Goal: Information Seeking & Learning: Compare options

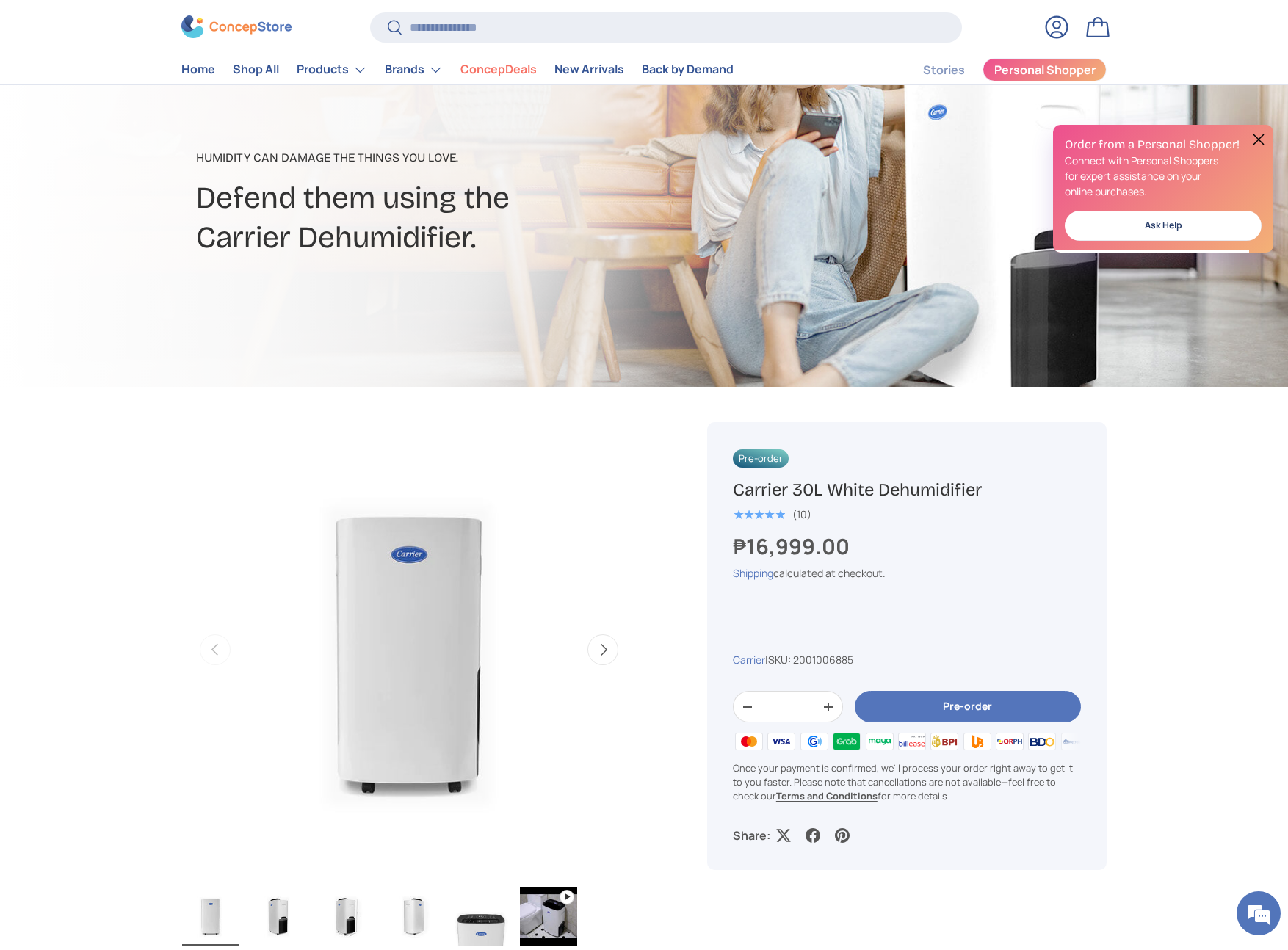
scroll to position [285, 0]
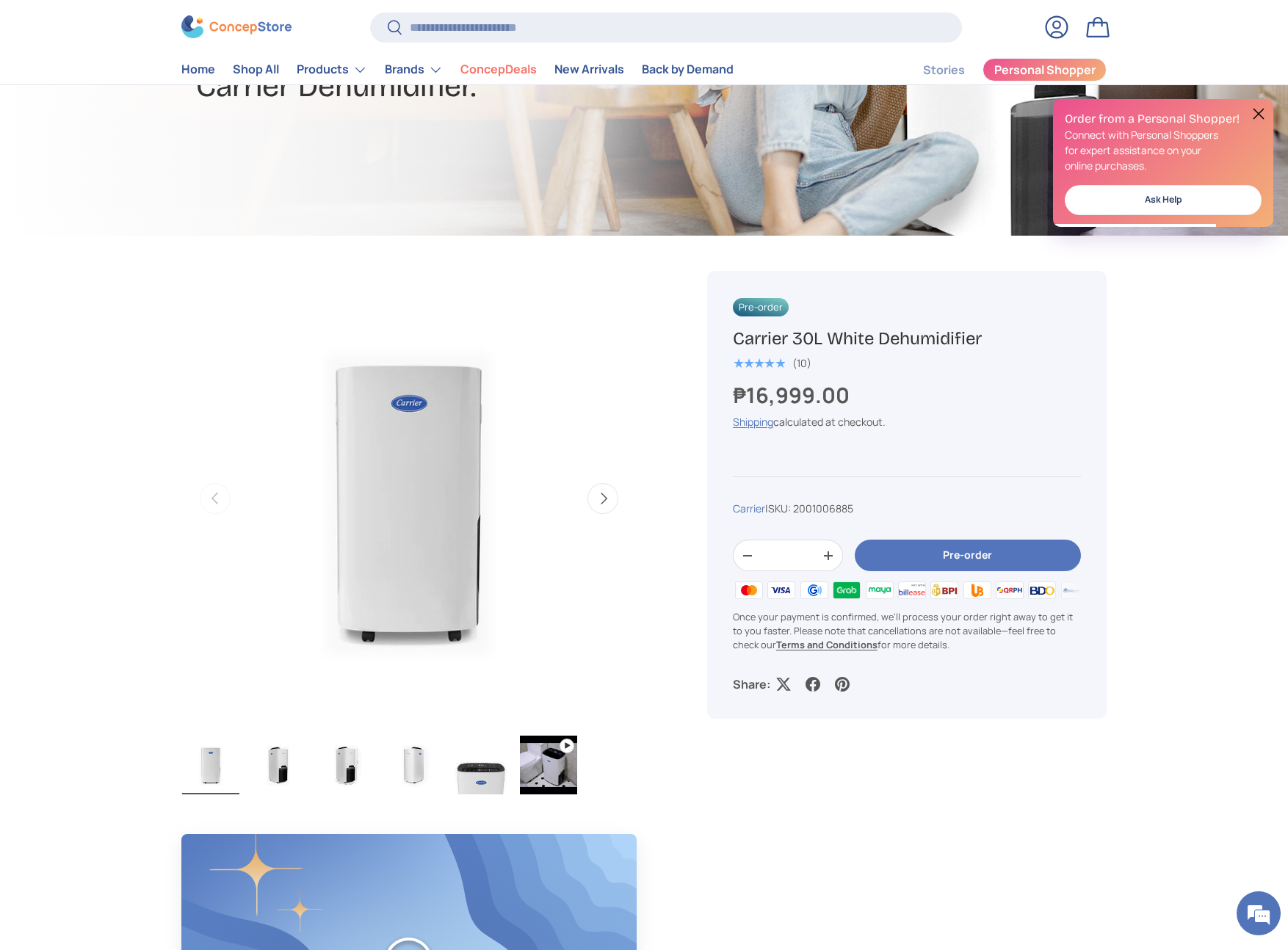
click at [297, 755] on img "Gallery Viewer" at bounding box center [278, 764] width 58 height 58
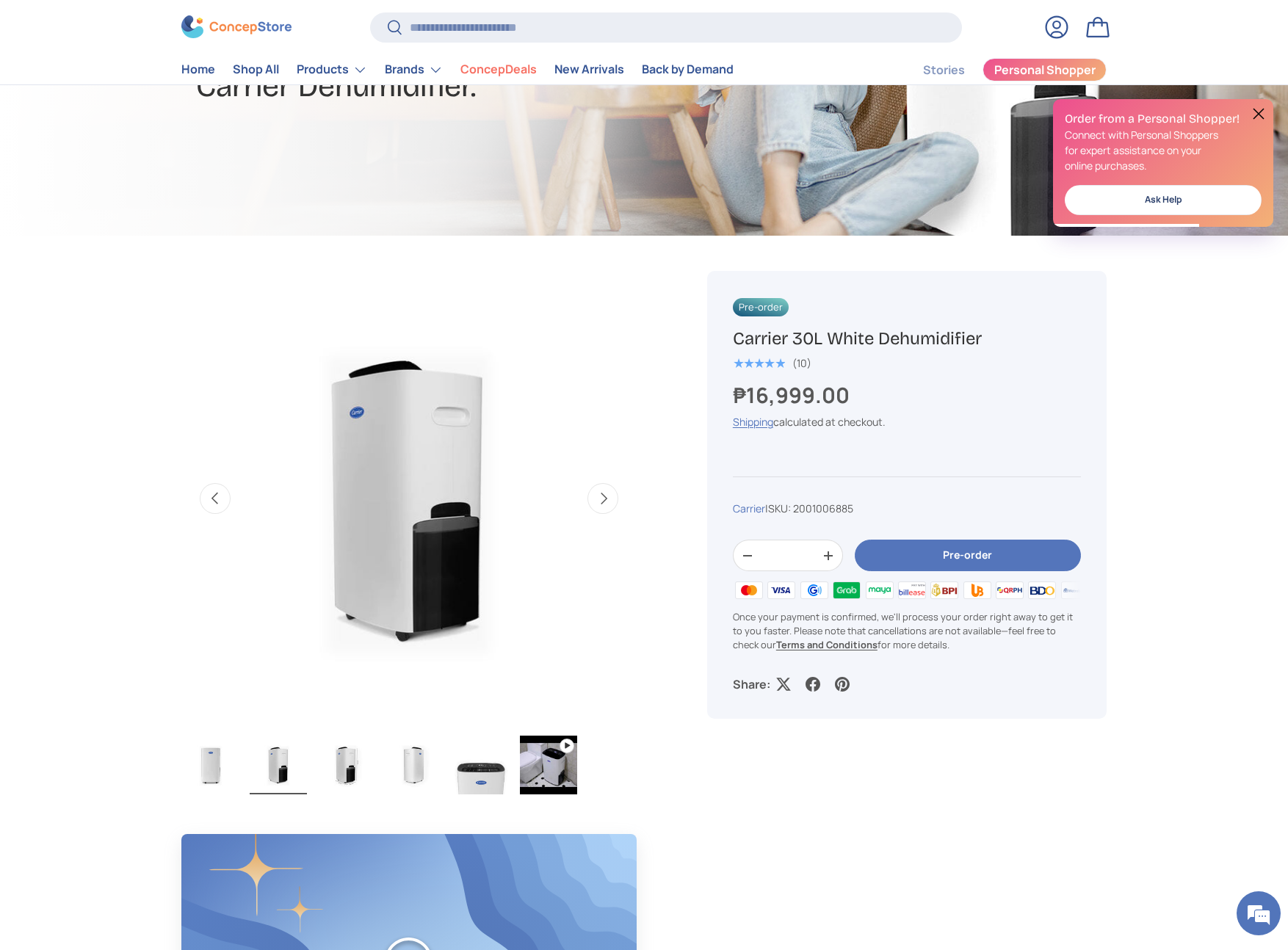
click at [383, 758] on ul "Load image 1 in gallery view Load image 2 in gallery view Load image 3 in galle…" at bounding box center [409, 766] width 456 height 64
click at [382, 776] on ul "Load image 1 in gallery view Load image 2 in gallery view Load image 3 in galle…" at bounding box center [409, 766] width 456 height 64
click at [457, 768] on img "Gallery Viewer" at bounding box center [481, 764] width 58 height 58
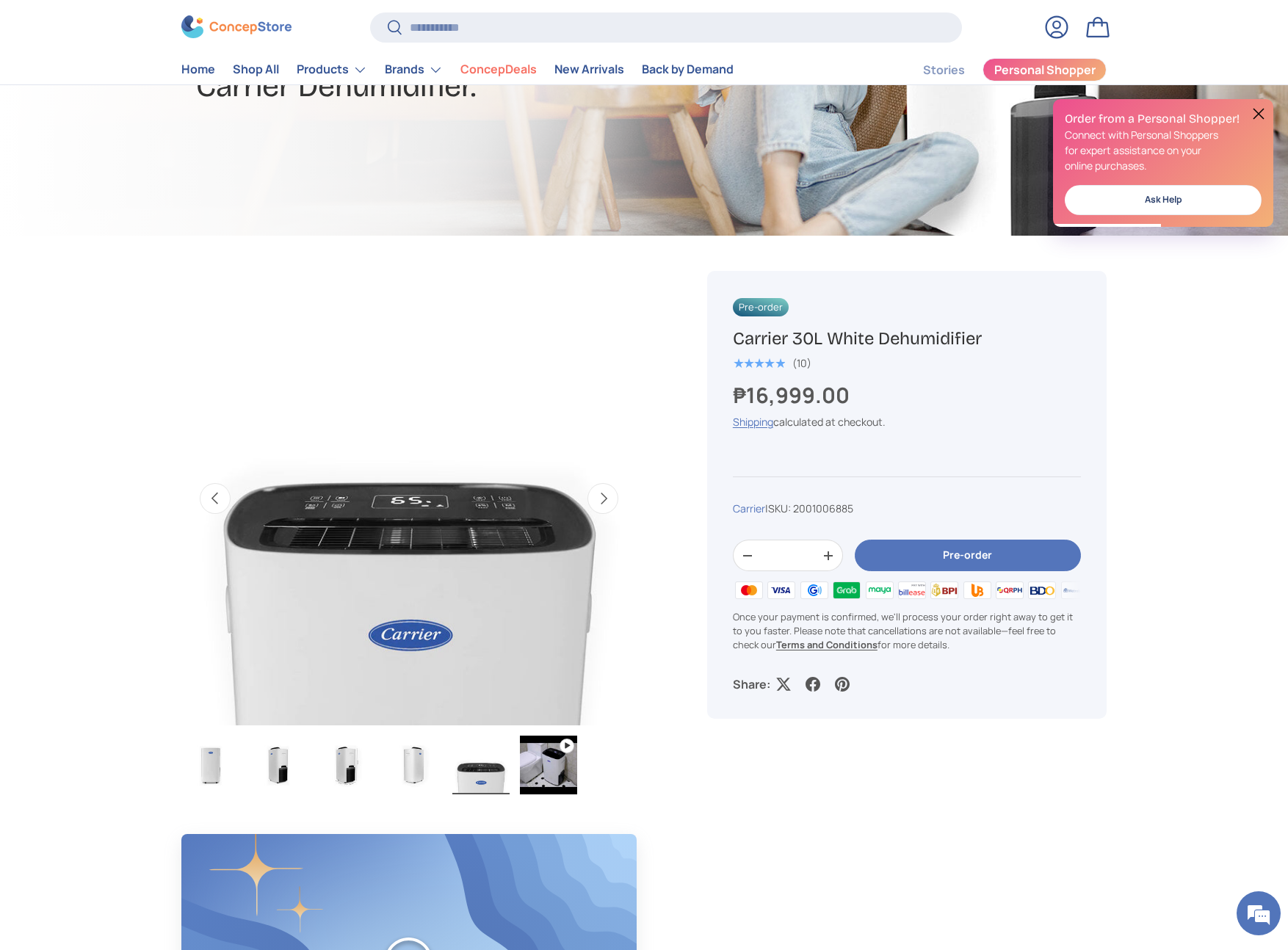
click at [536, 769] on img "Gallery Viewer" at bounding box center [549, 764] width 58 height 58
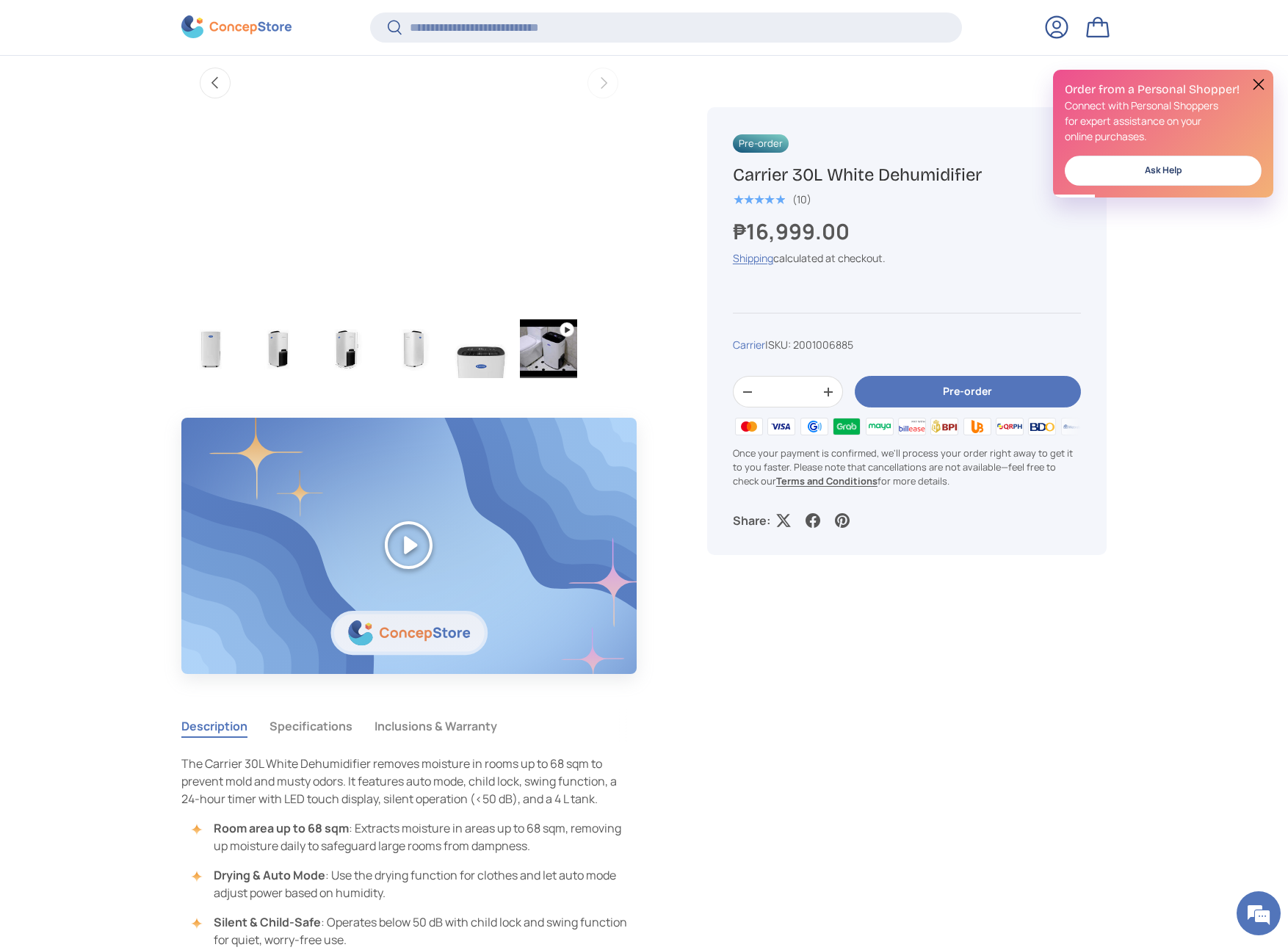
scroll to position [1159, 0]
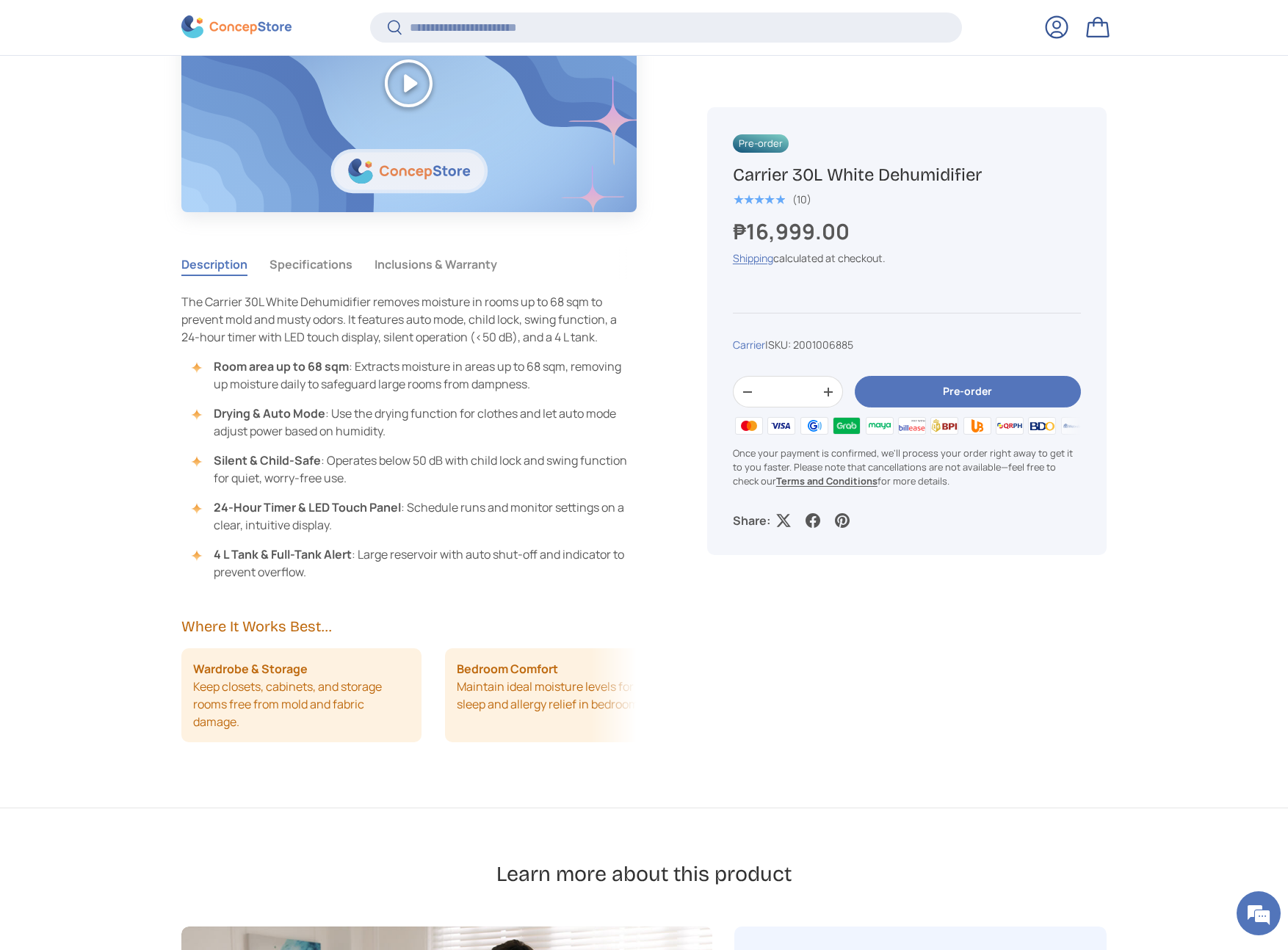
click at [314, 258] on button "Specifications" at bounding box center [311, 264] width 83 height 34
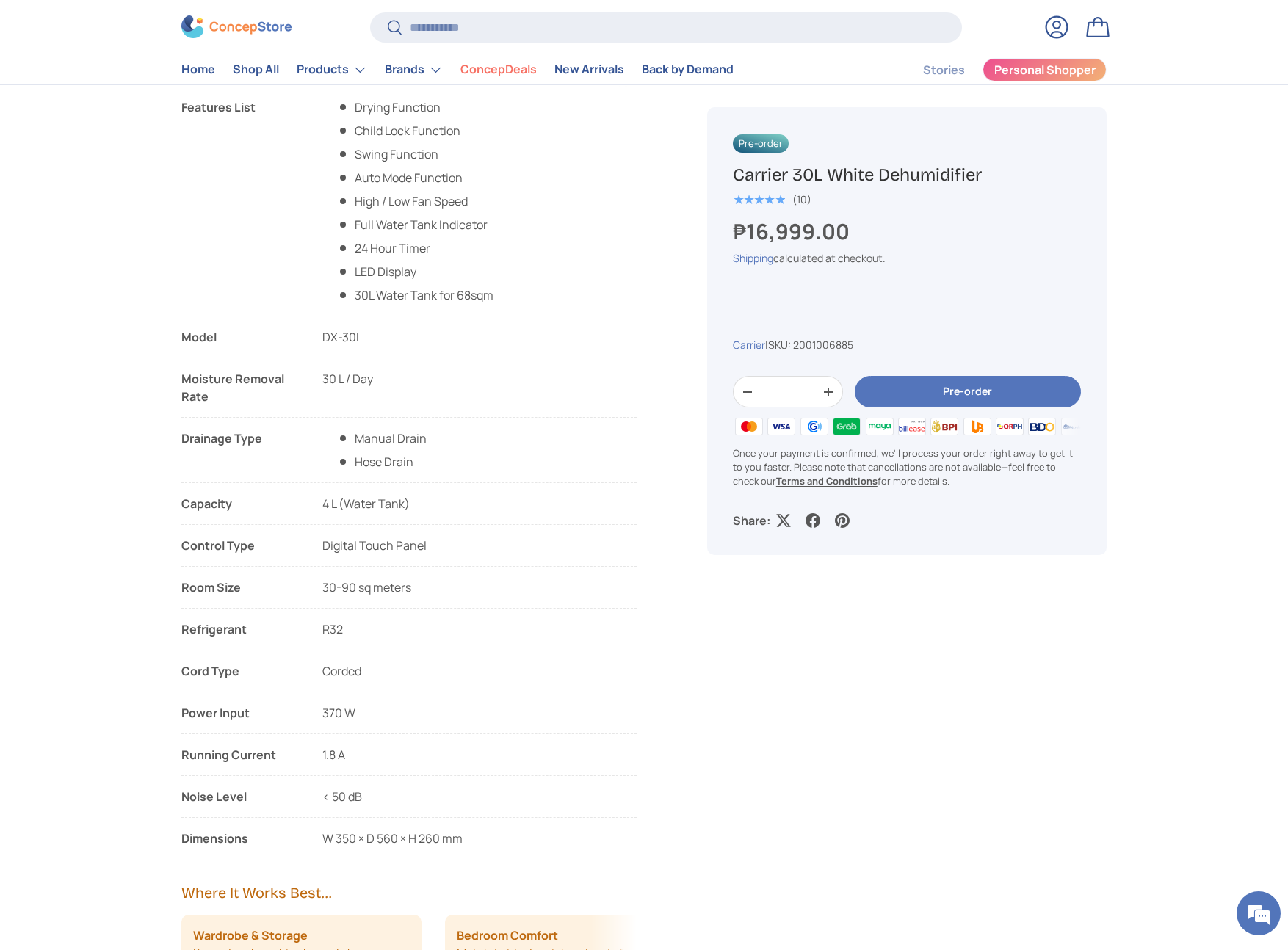
scroll to position [1391, 0]
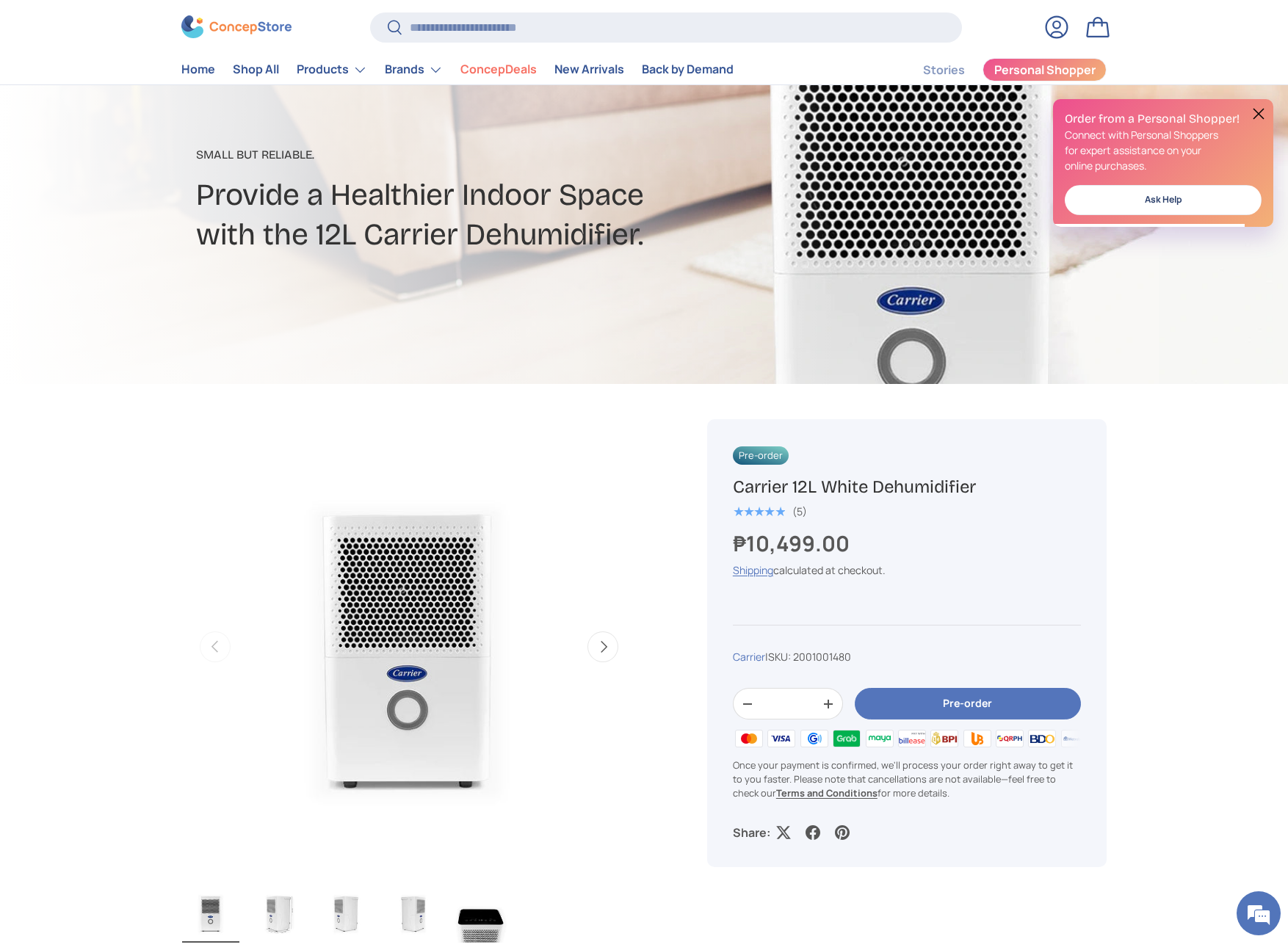
scroll to position [457, 0]
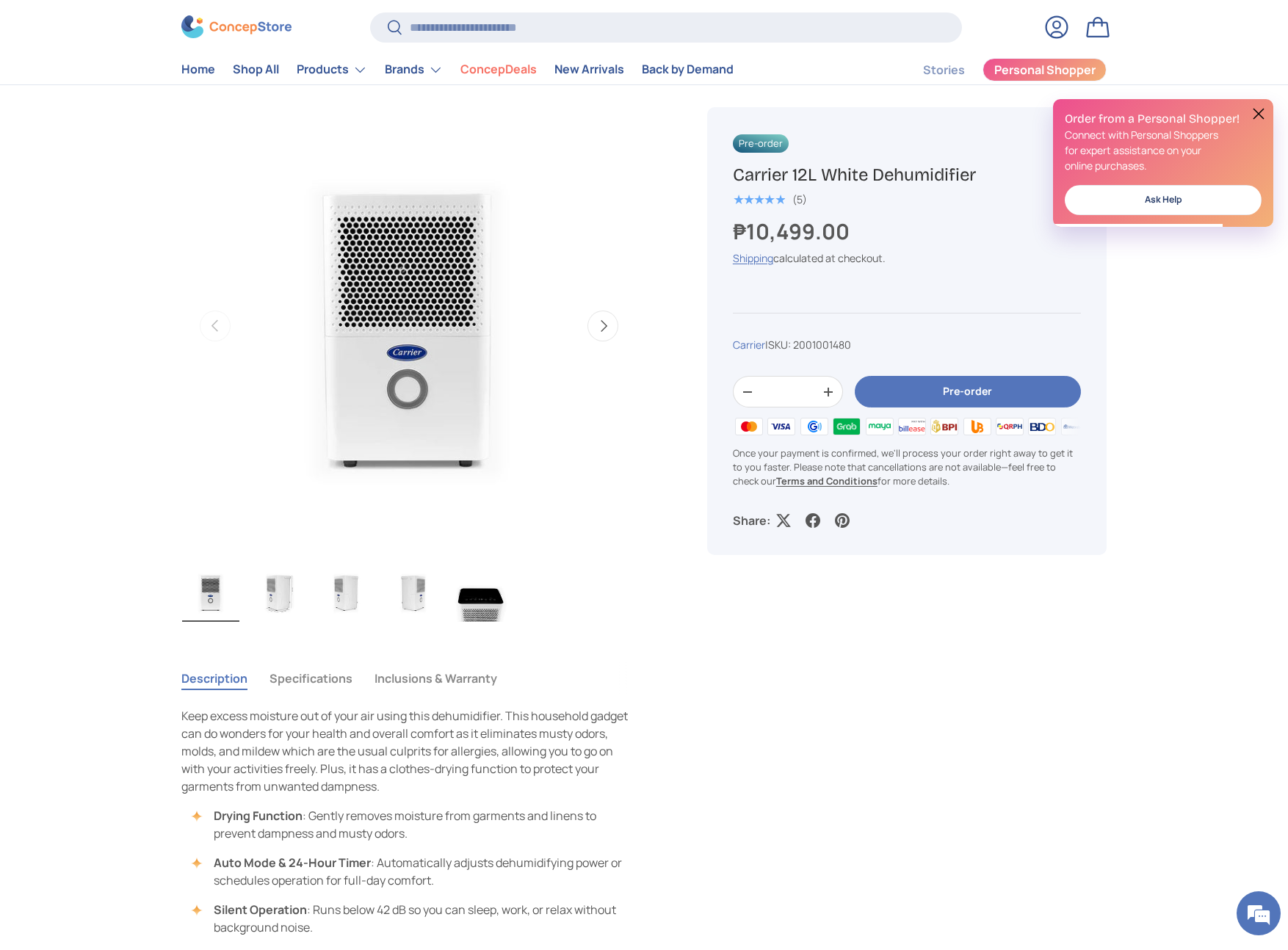
click at [267, 586] on img "Gallery Viewer" at bounding box center [278, 591] width 58 height 58
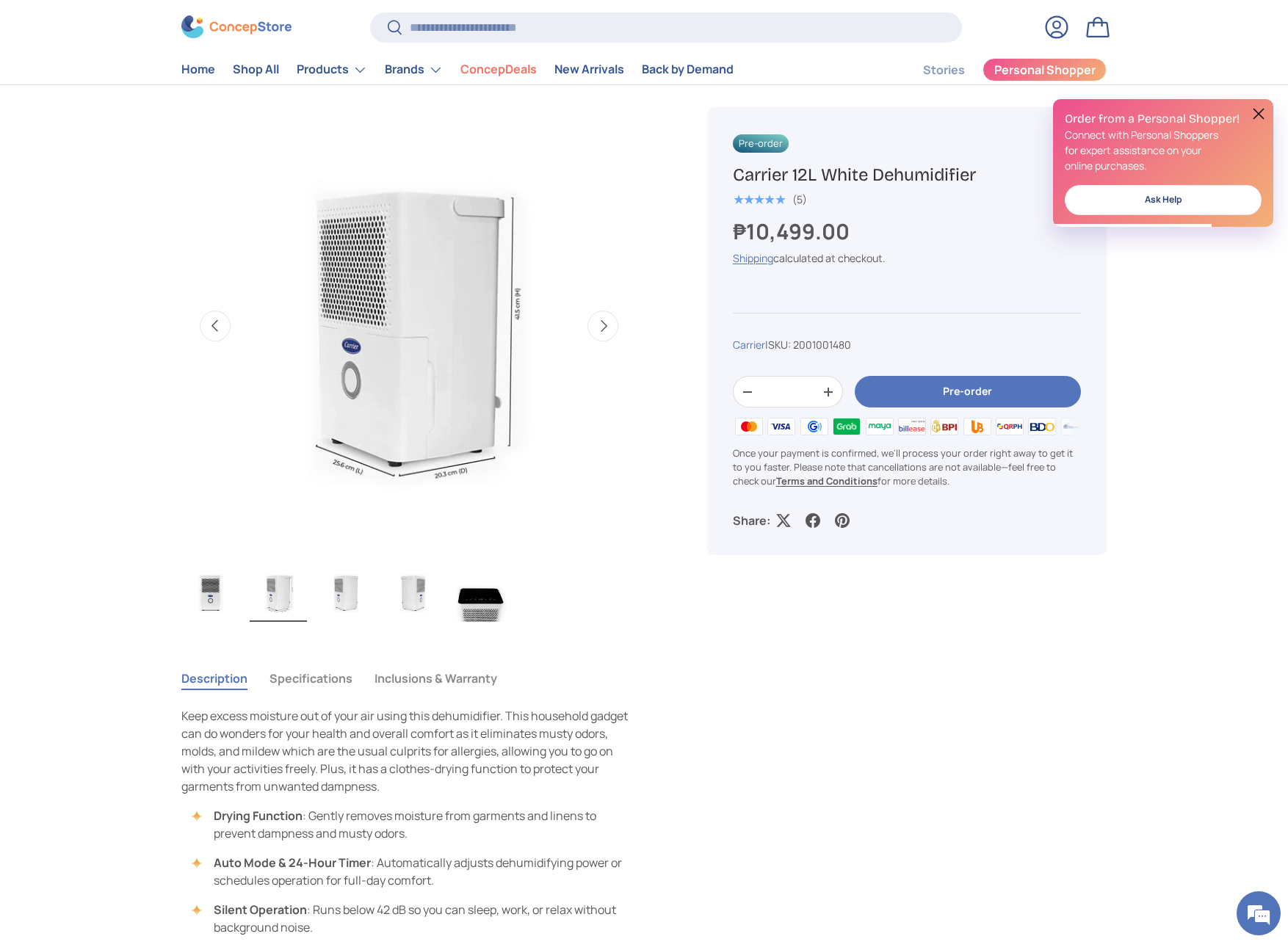
click at [343, 593] on img "Gallery Viewer" at bounding box center [346, 591] width 58 height 58
click at [410, 597] on img "Gallery Viewer" at bounding box center [413, 591] width 58 height 58
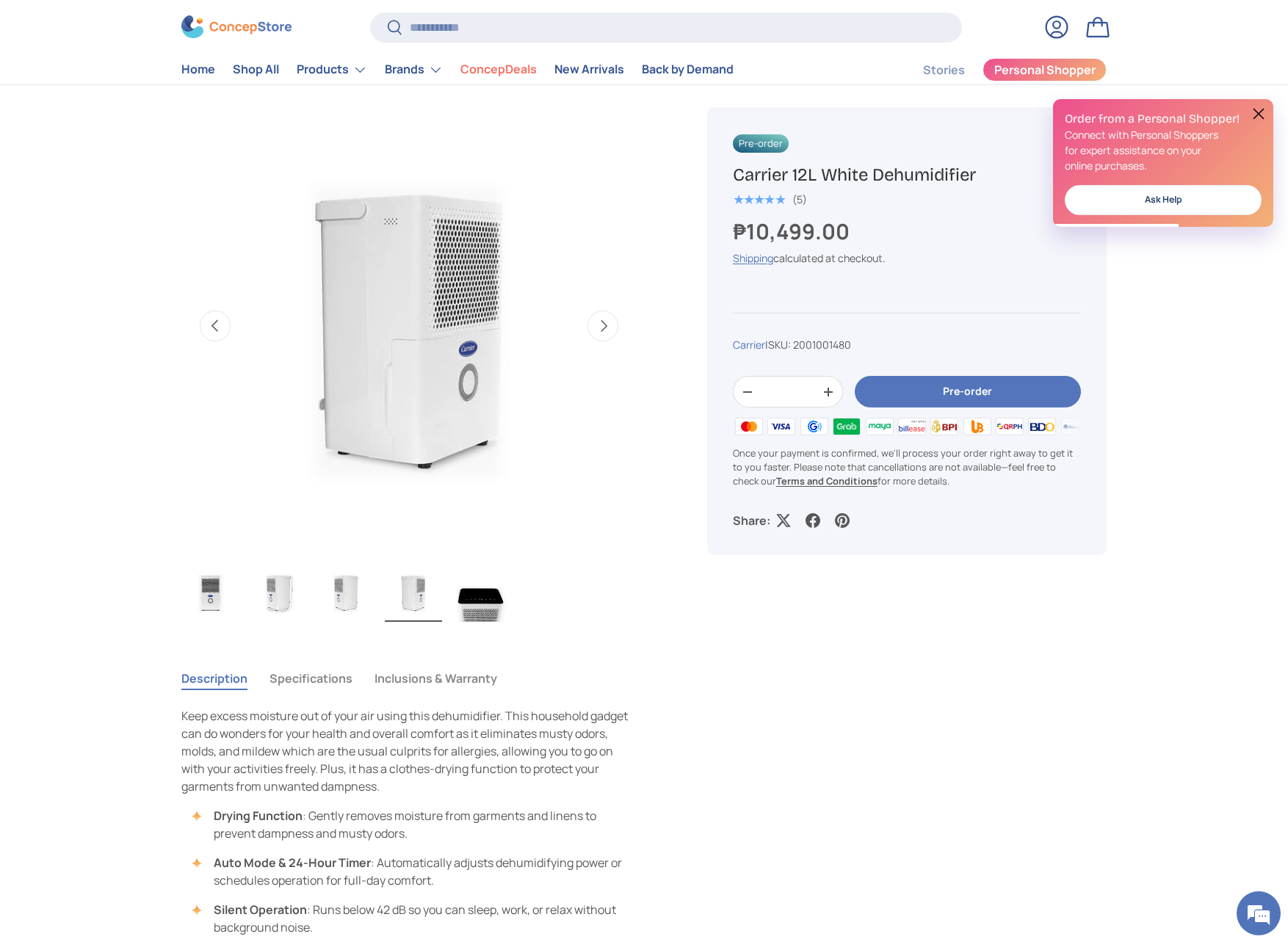
click at [497, 598] on img "Gallery Viewer" at bounding box center [481, 591] width 58 height 58
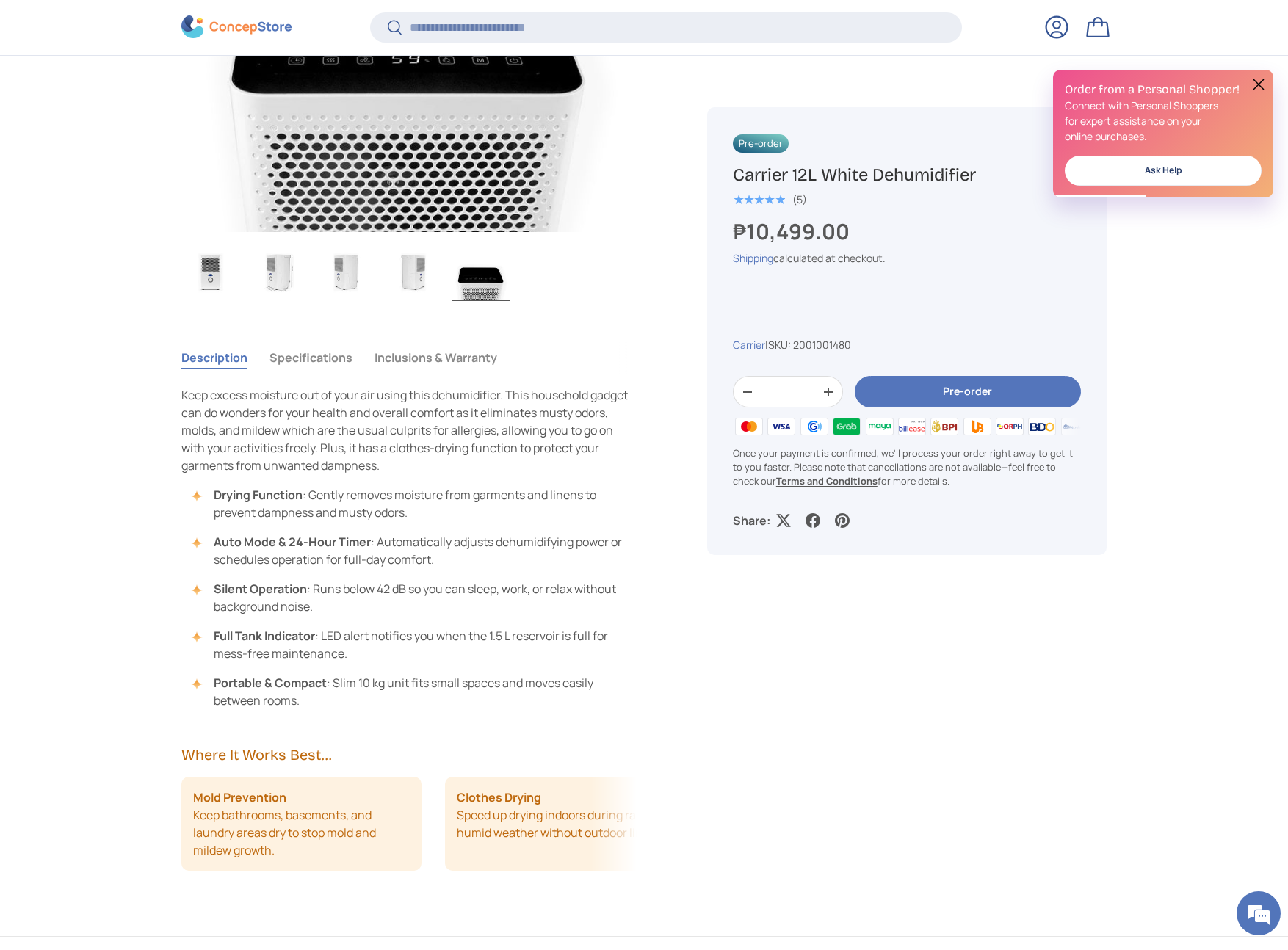
scroll to position [849, 0]
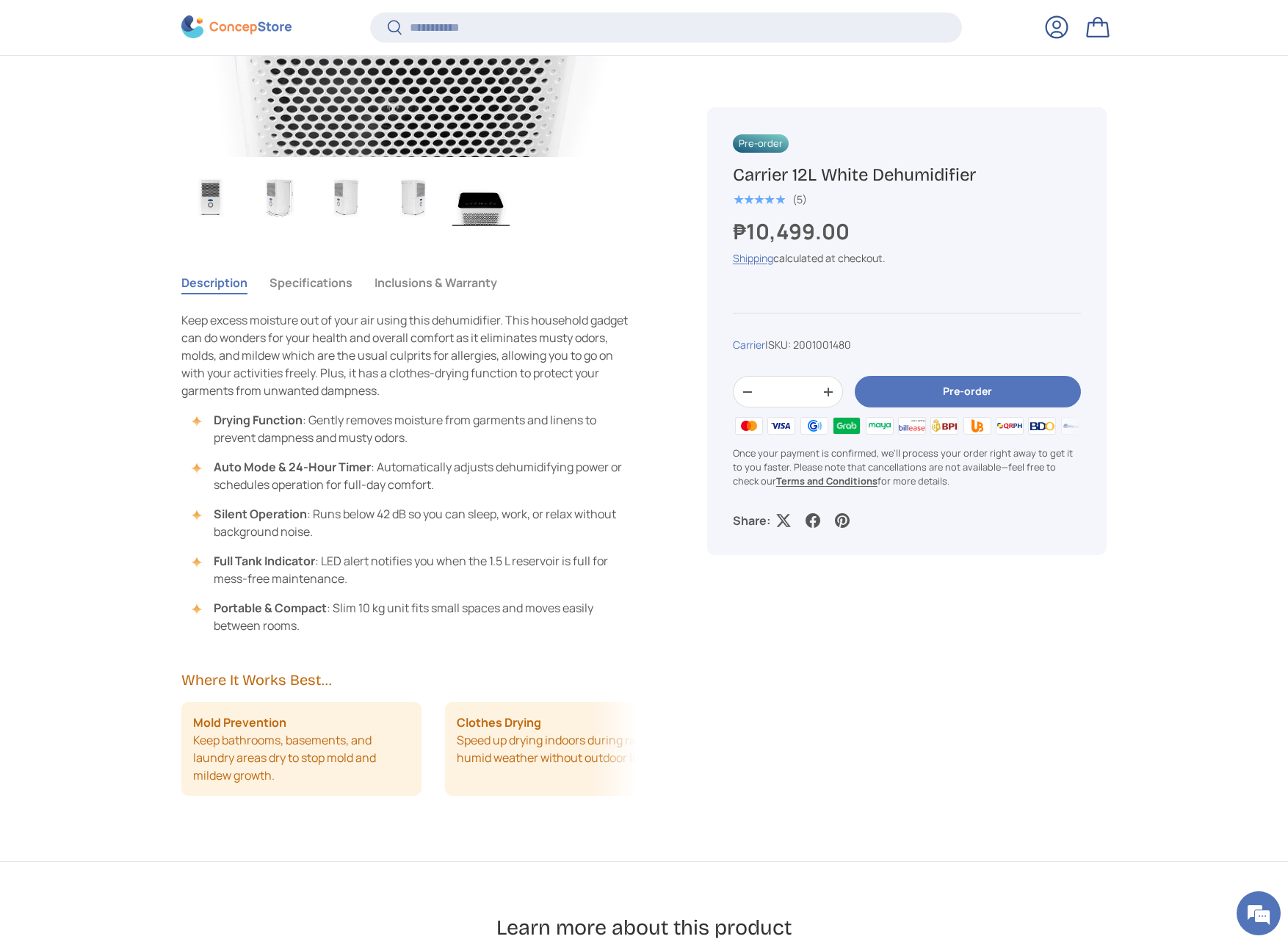
click at [318, 286] on button "Specifications" at bounding box center [311, 282] width 83 height 34
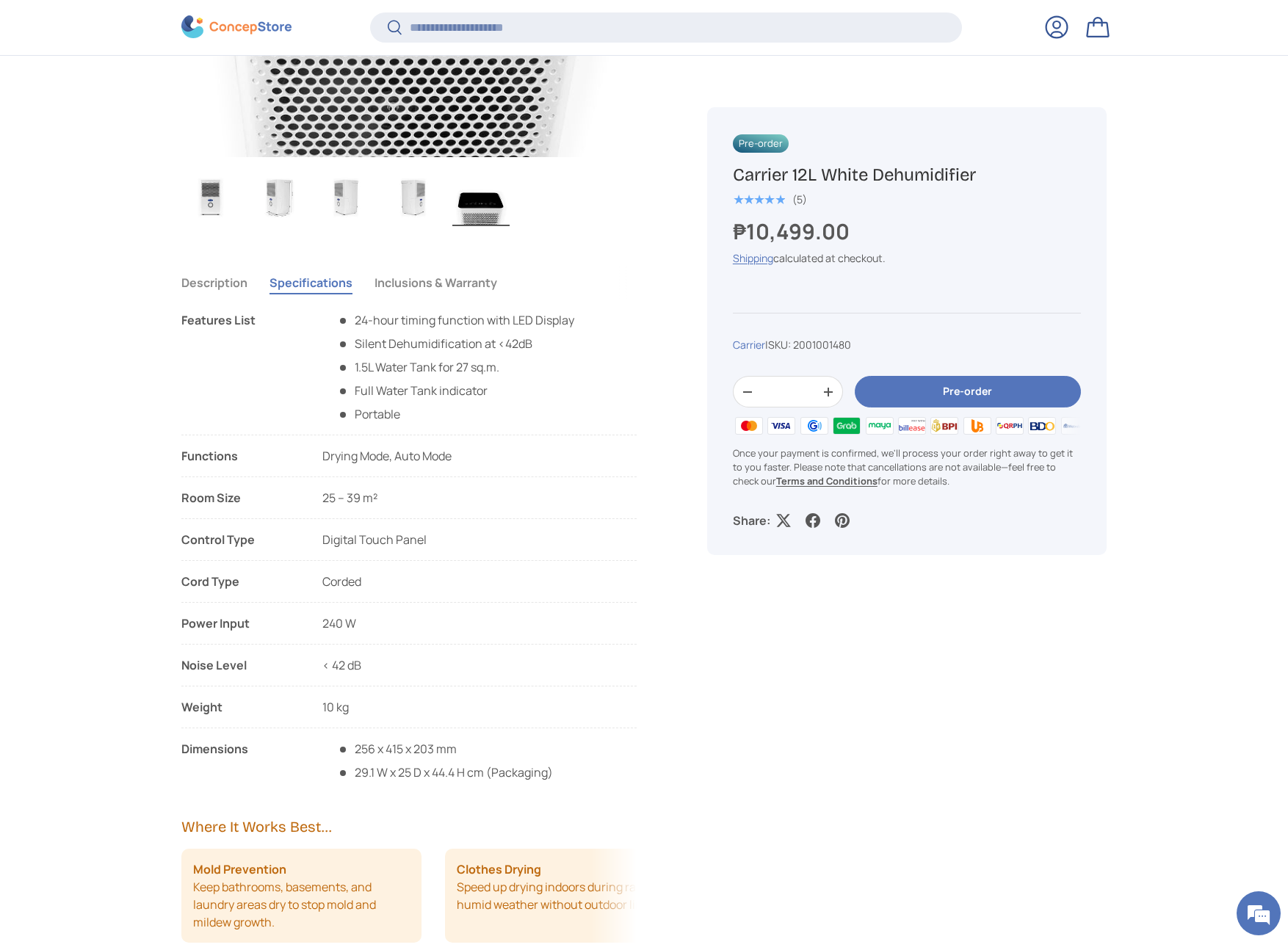
click at [448, 289] on button "Inclusions & Warranty" at bounding box center [436, 282] width 123 height 34
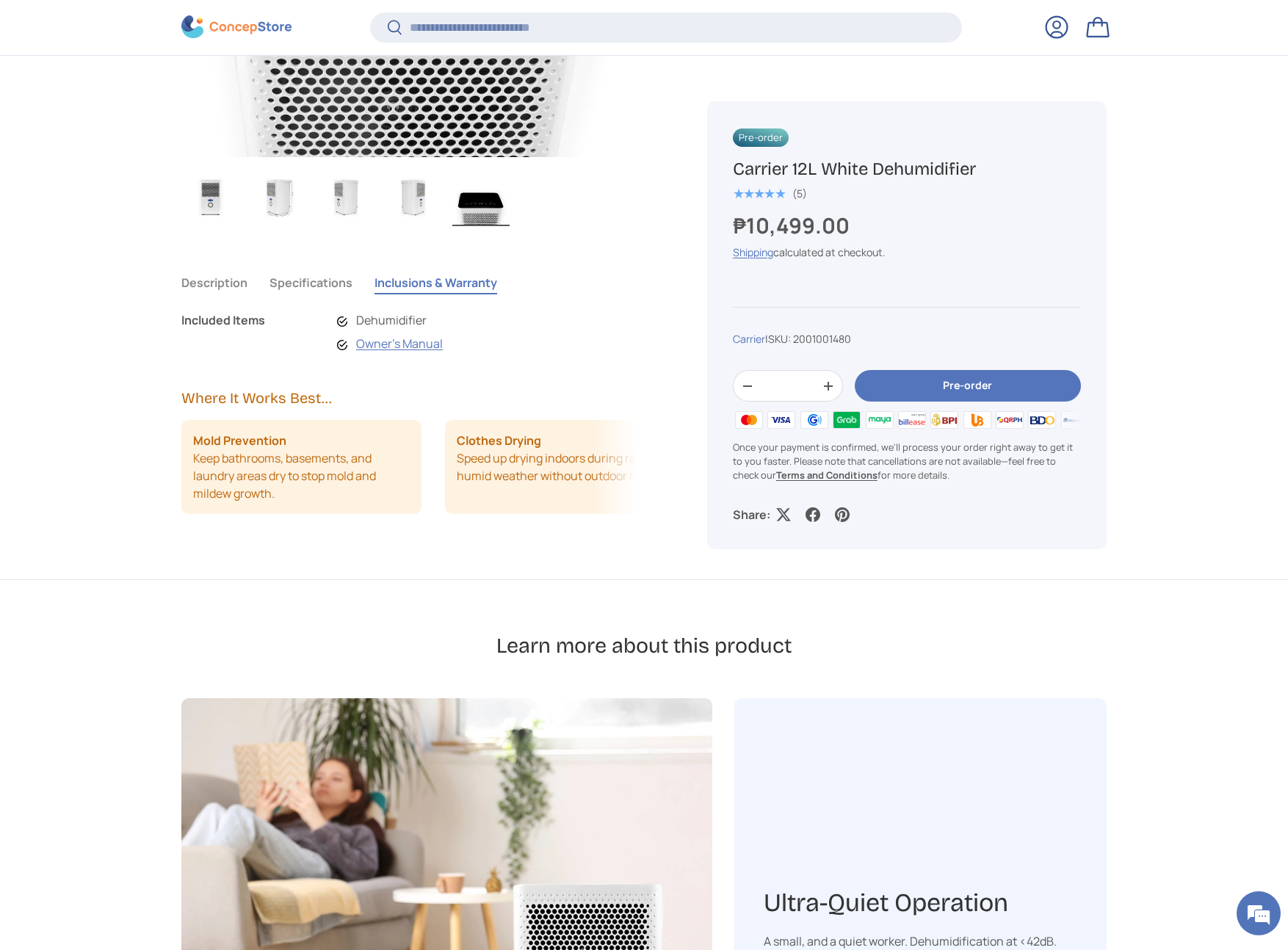
click at [301, 290] on button "Specifications" at bounding box center [311, 282] width 83 height 34
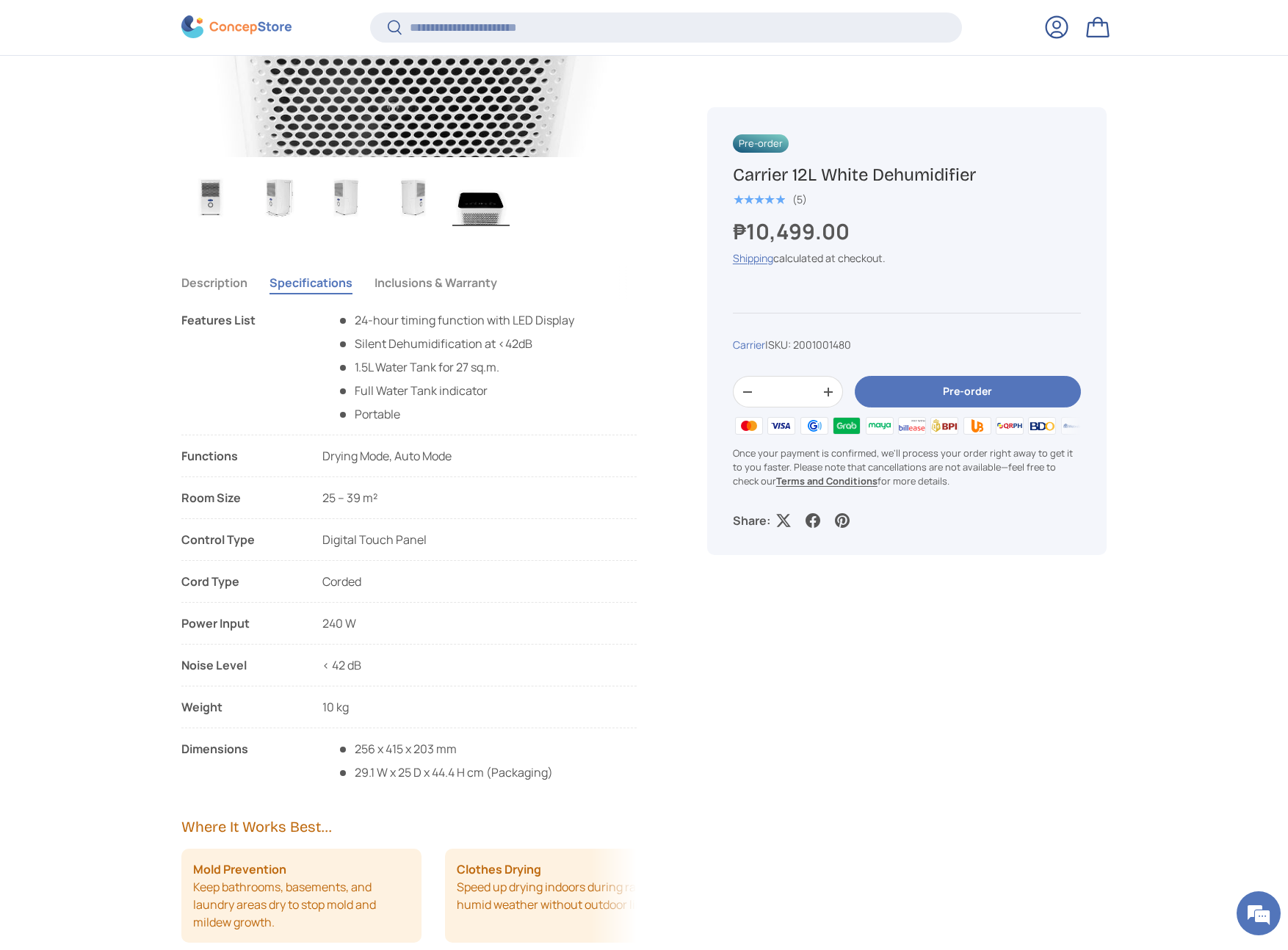
click at [241, 281] on button "Description" at bounding box center [214, 282] width 66 height 34
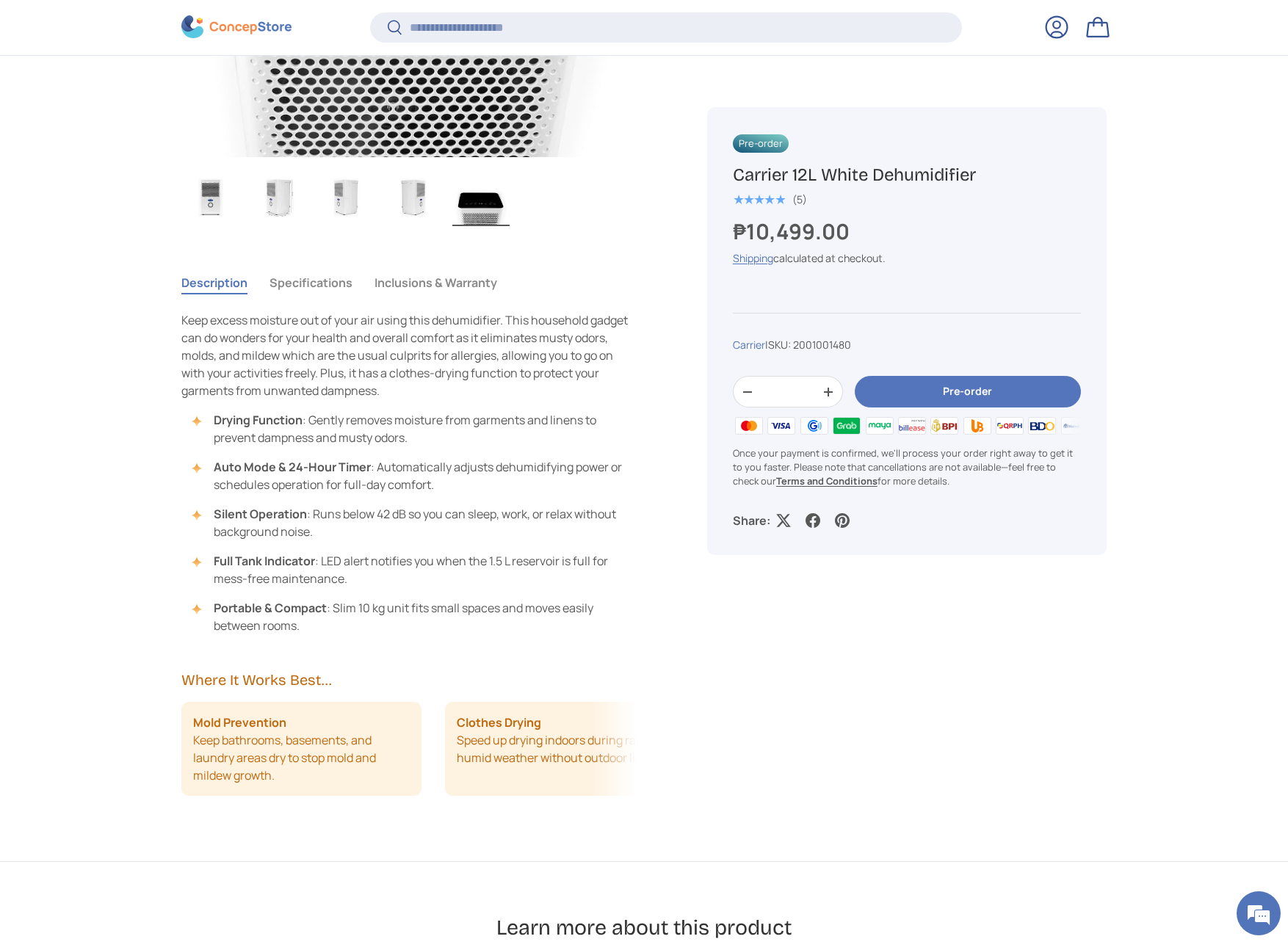
click at [312, 287] on button "Specifications" at bounding box center [311, 282] width 83 height 34
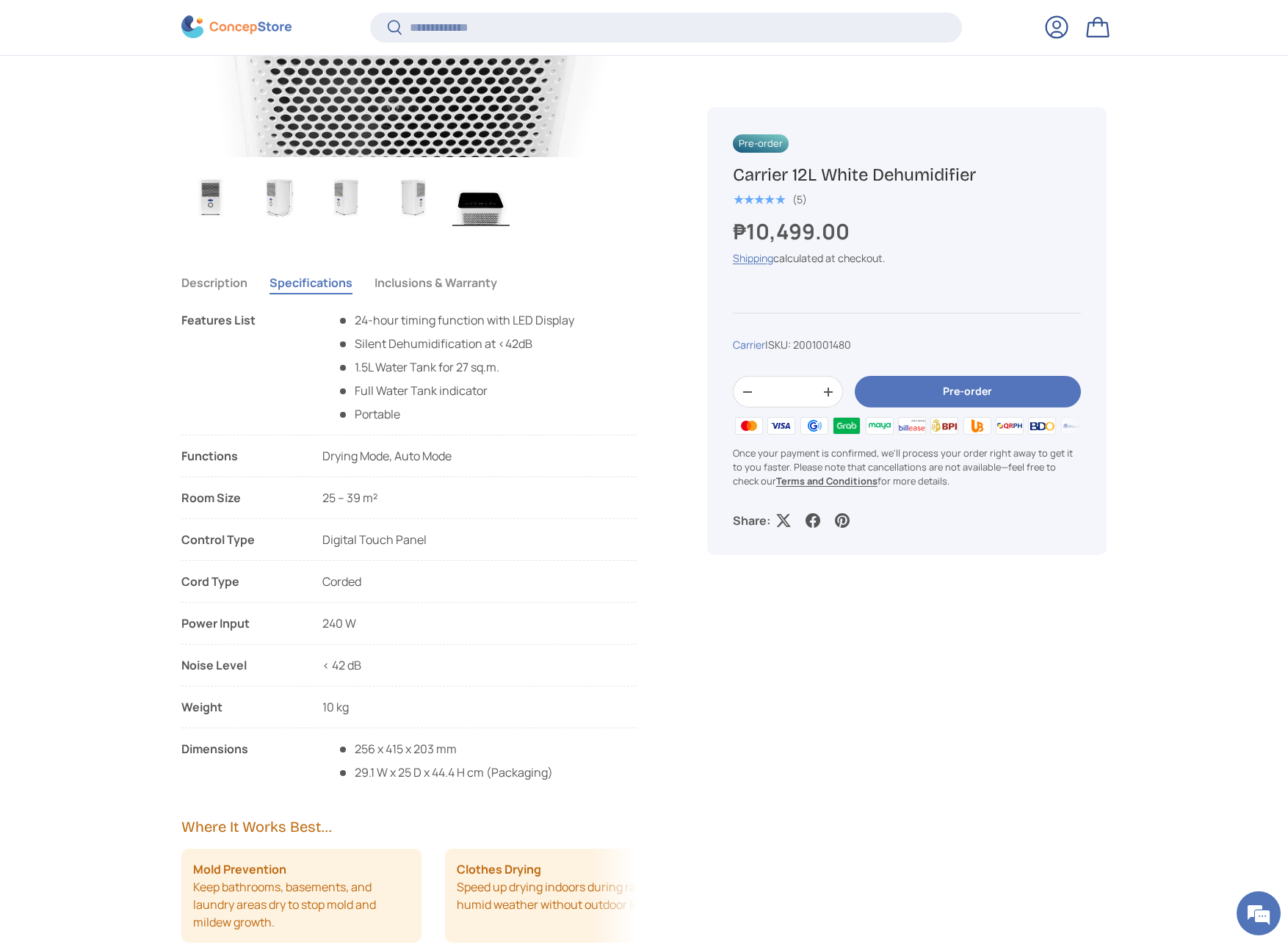
click at [405, 283] on button "Inclusions & Warranty" at bounding box center [436, 282] width 123 height 34
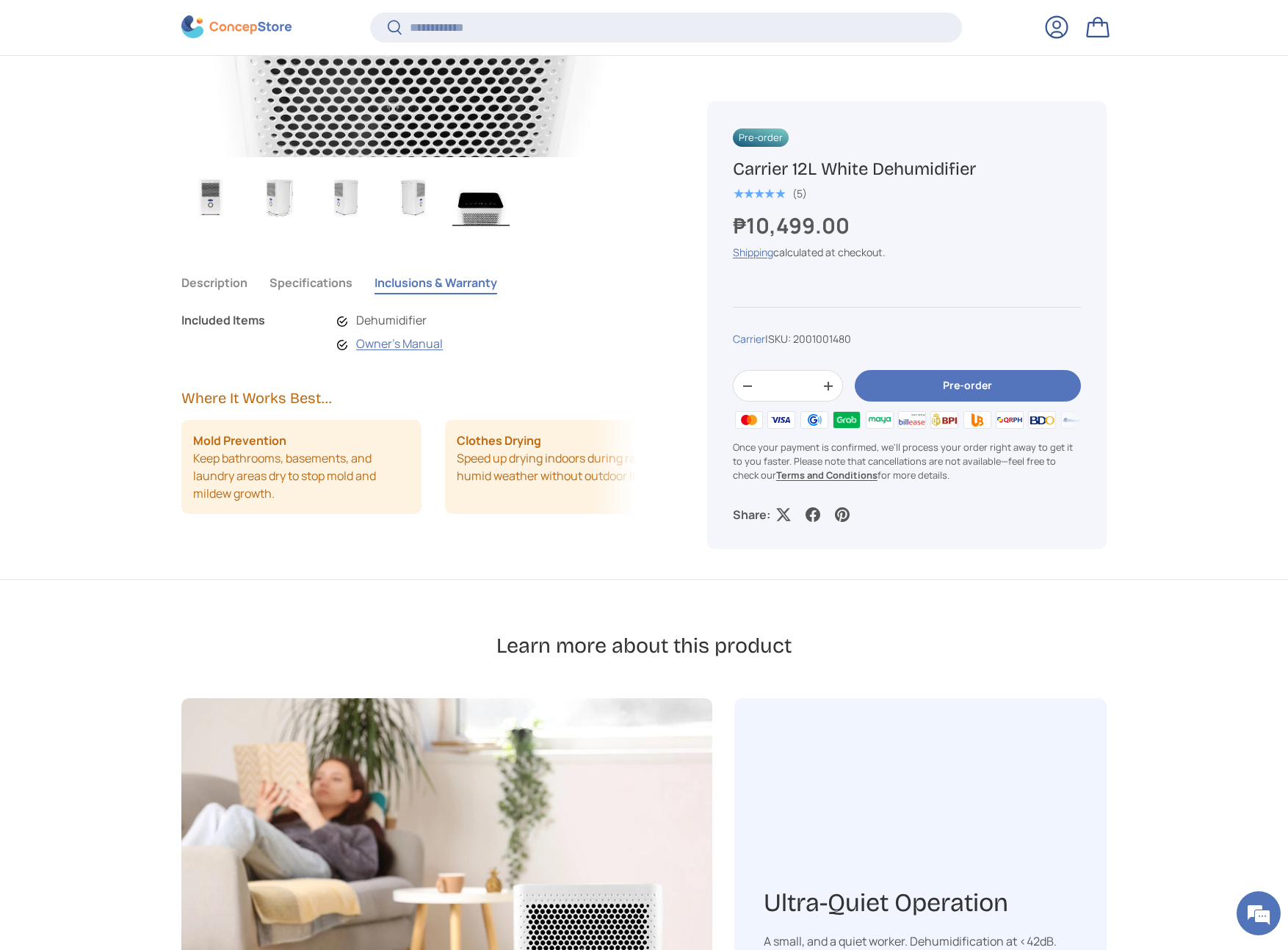
click at [345, 283] on button "Specifications" at bounding box center [311, 282] width 83 height 34
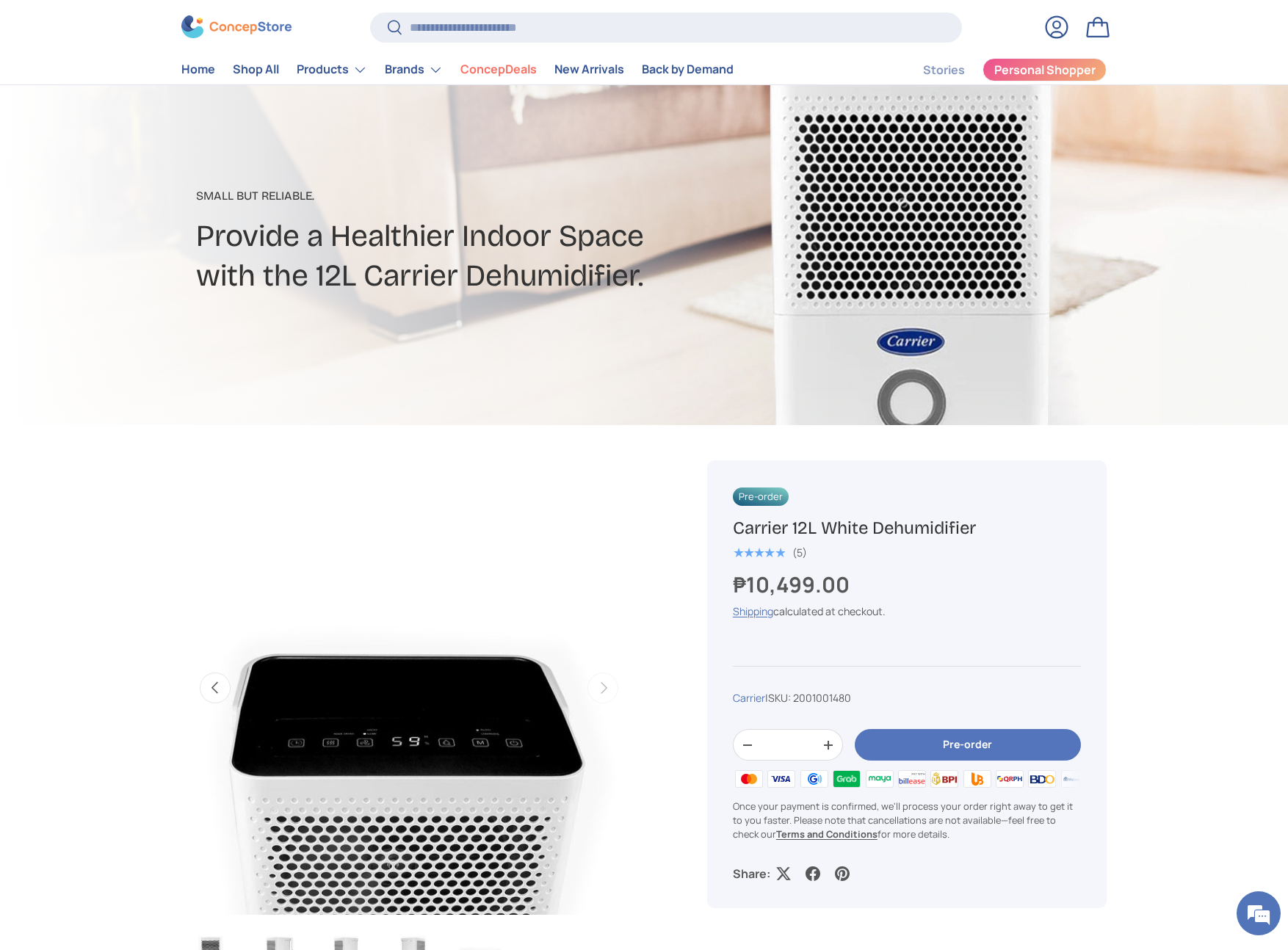
scroll to position [0, 0]
